Goal: Transaction & Acquisition: Subscribe to service/newsletter

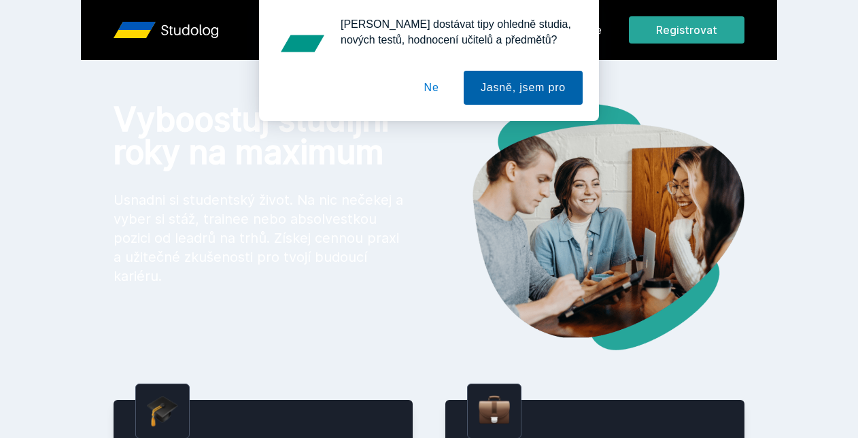
click at [534, 92] on button "Jasně, jsem pro" at bounding box center [523, 88] width 119 height 34
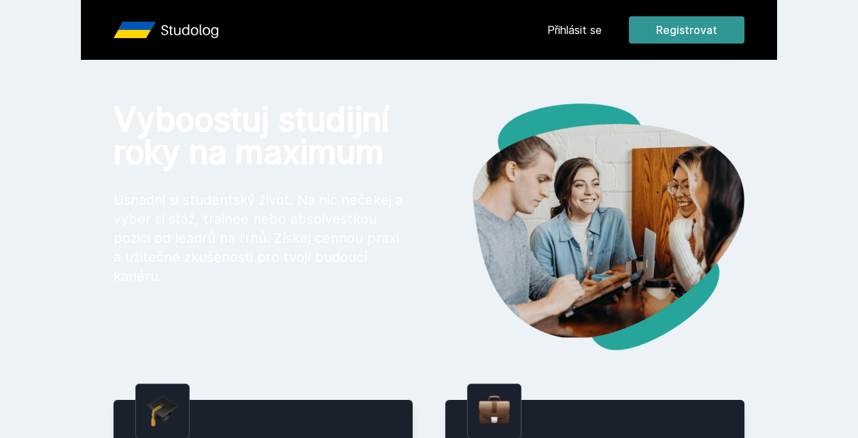
click at [668, 30] on button "Registrovat" at bounding box center [687, 29] width 116 height 27
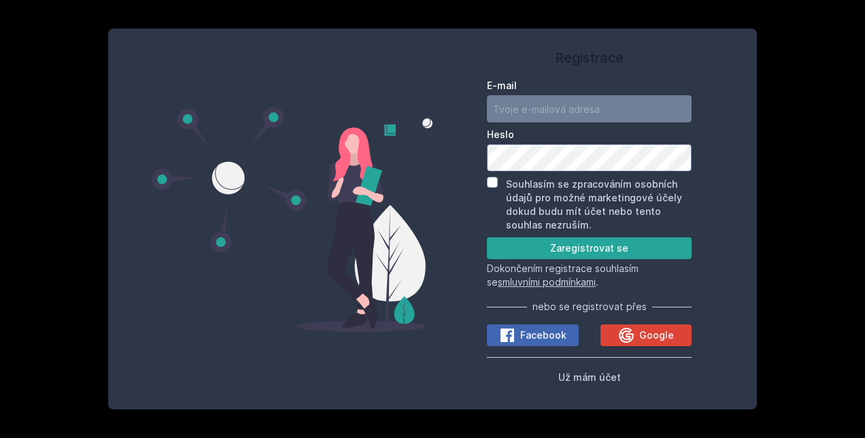
click at [576, 105] on input "E-mail" at bounding box center [589, 108] width 205 height 27
type input "[EMAIL_ADDRESS][PERSON_NAME][DOMAIN_NAME]"
click at [496, 178] on input "Souhlasím se zpracováním osobních údajů pro možné marketingové účely dokud budu…" at bounding box center [492, 182] width 11 height 11
checkbox input "true"
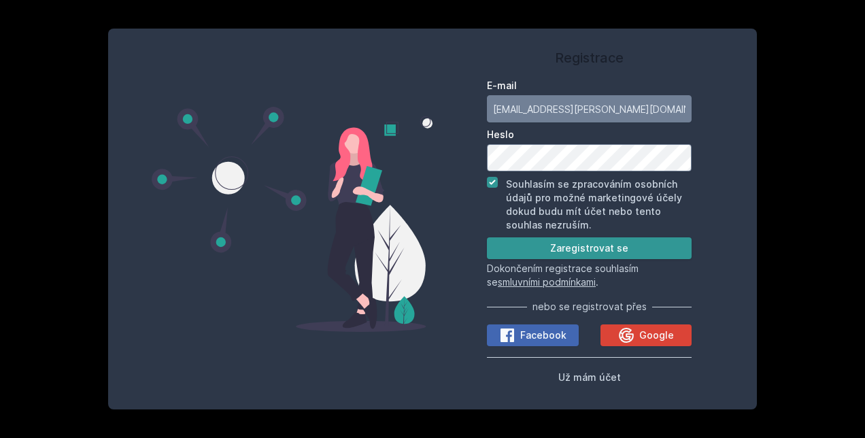
click at [544, 253] on button "Zaregistrovat se" at bounding box center [589, 248] width 205 height 22
